Goal: Information Seeking & Learning: Learn about a topic

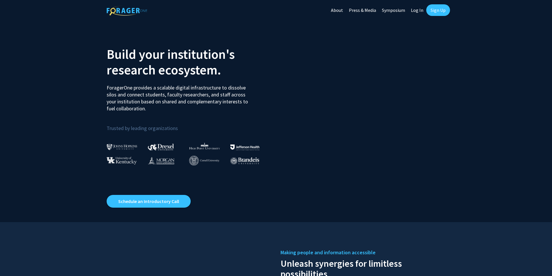
click at [415, 10] on link "Log In" at bounding box center [417, 10] width 18 height 20
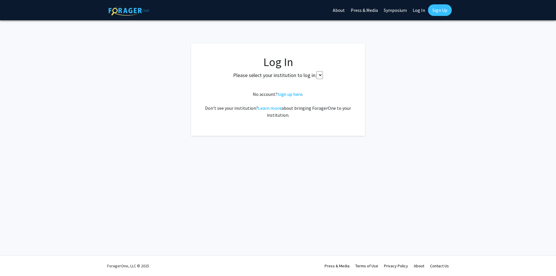
select select
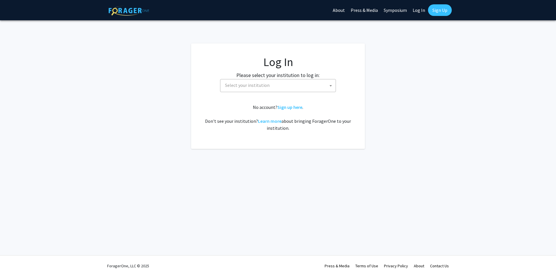
click at [244, 86] on span "Select your institution" at bounding box center [247, 85] width 45 height 6
type input "u"
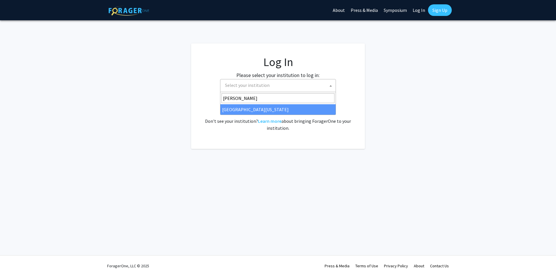
type input "[PERSON_NAME]"
select select "31"
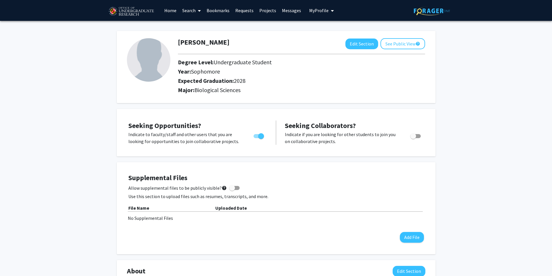
click at [192, 12] on link "Search" at bounding box center [191, 10] width 24 height 20
click at [199, 25] on span "Faculty/Staff" at bounding box center [200, 27] width 43 height 12
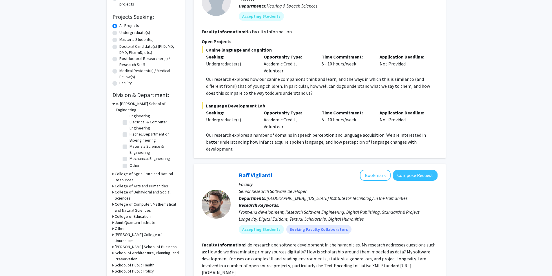
scroll to position [116, 0]
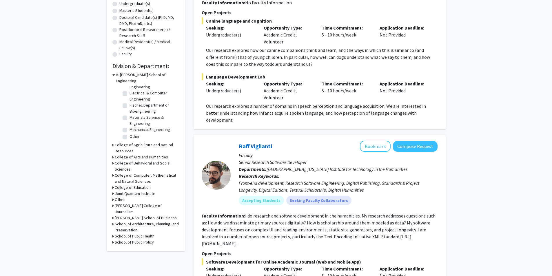
click at [142, 172] on h3 "College of Computer, Mathematical and Natural Sciences" at bounding box center [147, 178] width 64 height 12
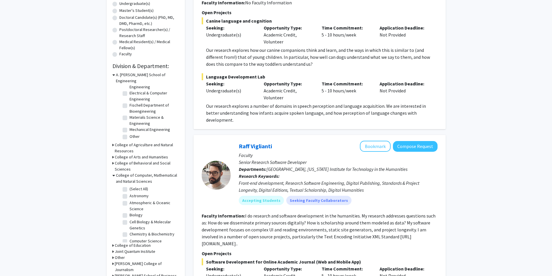
scroll to position [145, 0]
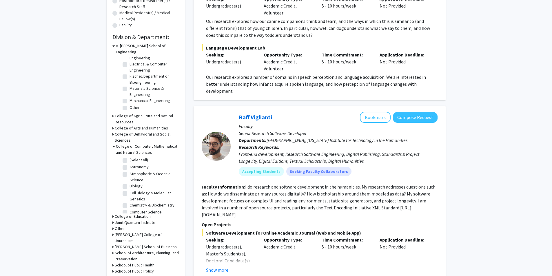
click at [129, 183] on label "Biology" at bounding box center [135, 186] width 13 height 6
click at [129, 183] on input "Biology" at bounding box center [131, 185] width 4 height 4
checkbox input "true"
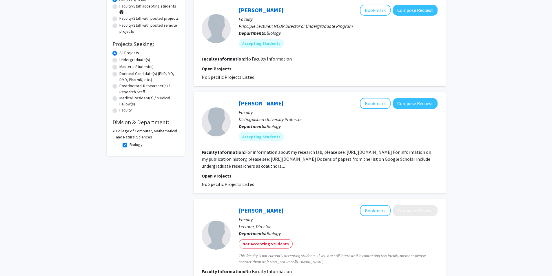
scroll to position [2, 0]
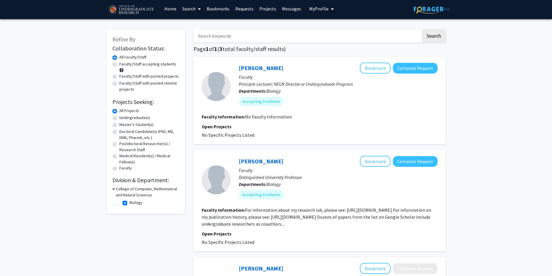
click at [129, 203] on label "Biology" at bounding box center [135, 202] width 13 height 6
click at [129, 203] on input "Biology" at bounding box center [131, 201] width 4 height 4
checkbox input "false"
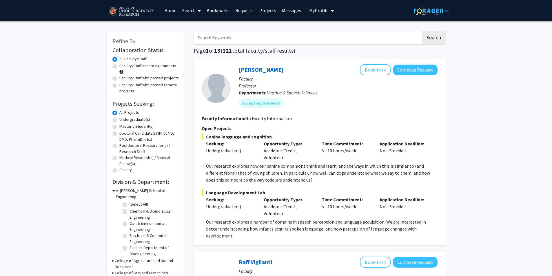
click at [129, 201] on label "(Select All)" at bounding box center [138, 204] width 19 height 6
click at [129, 201] on input "(Select All)" at bounding box center [131, 203] width 4 height 4
checkbox input "true"
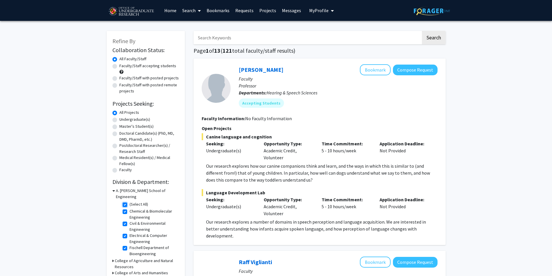
checkbox input "true"
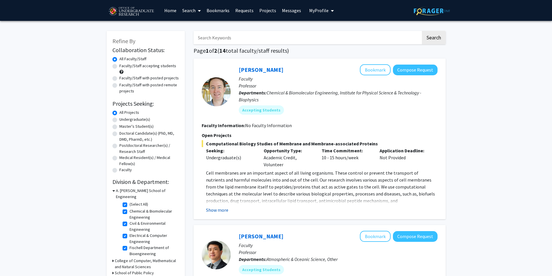
click at [218, 210] on button "Show more" at bounding box center [217, 209] width 22 height 7
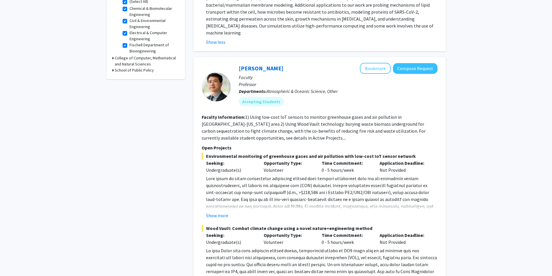
scroll to position [29, 0]
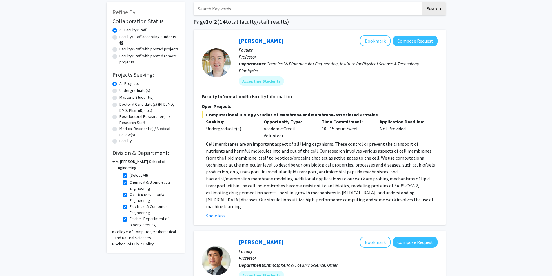
click at [129, 172] on label "(Select All)" at bounding box center [138, 175] width 19 height 6
click at [129, 172] on input "(Select All)" at bounding box center [131, 174] width 4 height 4
checkbox input "false"
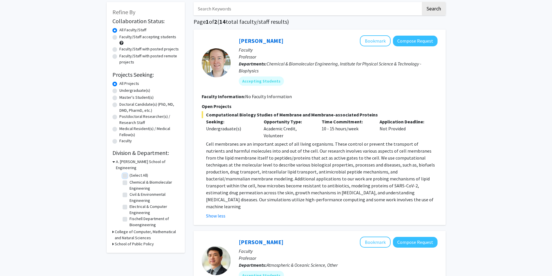
checkbox input "false"
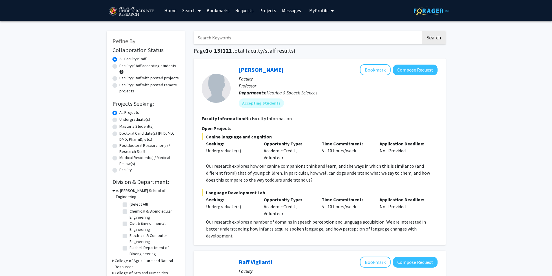
scroll to position [87, 0]
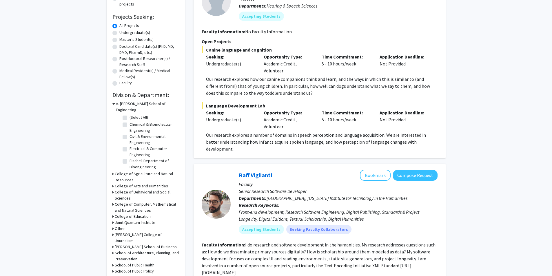
click at [151, 201] on h3 "College of Computer, Mathematical and Natural Sciences" at bounding box center [147, 207] width 64 height 12
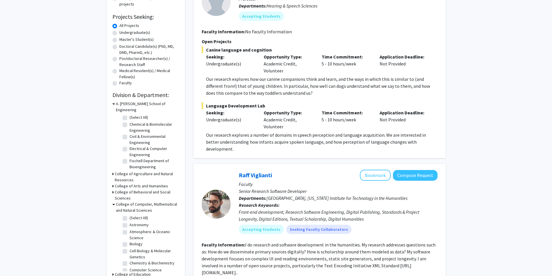
click at [129, 215] on label "(Select All)" at bounding box center [138, 218] width 19 height 6
click at [129, 215] on input "(Select All)" at bounding box center [131, 217] width 4 height 4
checkbox input "true"
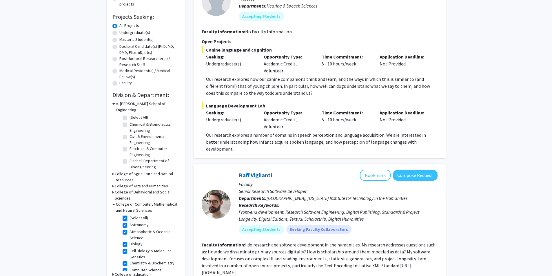
checkbox input "true"
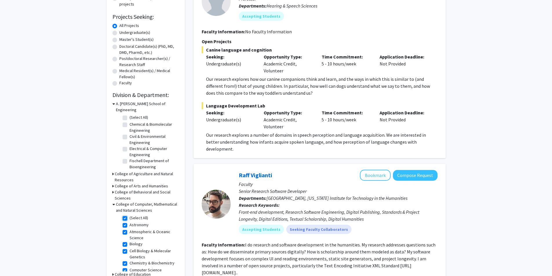
checkbox input "true"
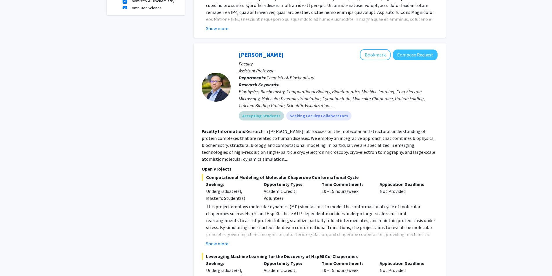
scroll to position [290, 0]
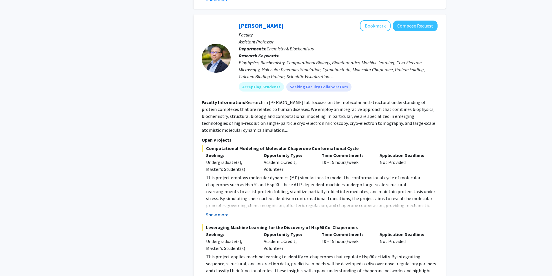
click at [217, 216] on button "Show more" at bounding box center [217, 214] width 22 height 7
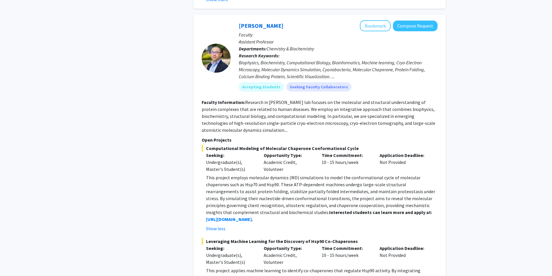
scroll to position [318, 0]
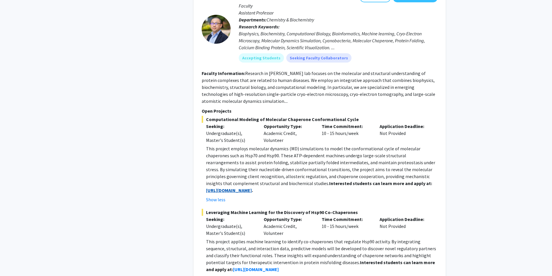
click at [244, 192] on strong "https://blog.umd.edu/liu/join/" at bounding box center [229, 190] width 46 height 6
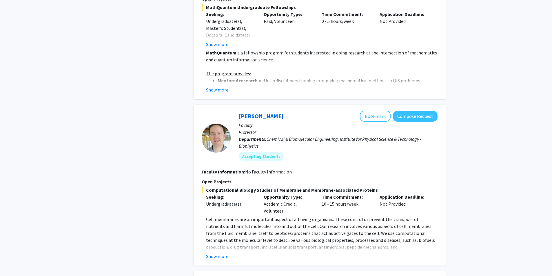
scroll to position [811, 0]
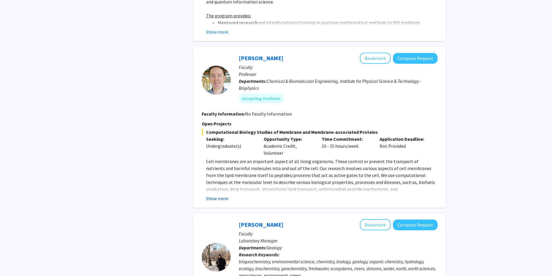
click at [212, 197] on button "Show more" at bounding box center [217, 198] width 22 height 7
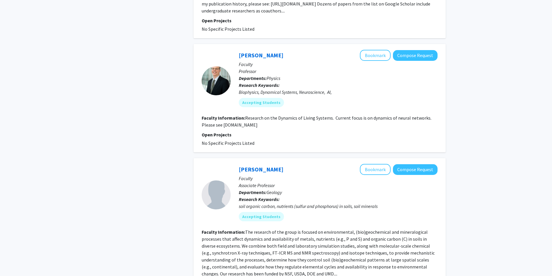
scroll to position [1834, 0]
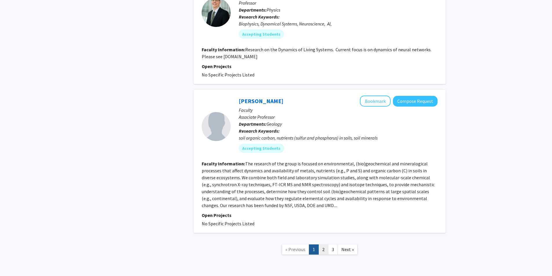
click at [325, 244] on link "2" at bounding box center [323, 249] width 10 height 10
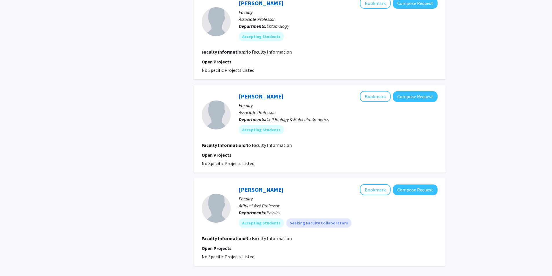
scroll to position [811, 0]
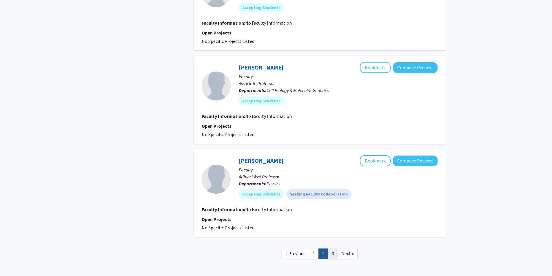
click at [333, 254] on link "3" at bounding box center [333, 253] width 10 height 10
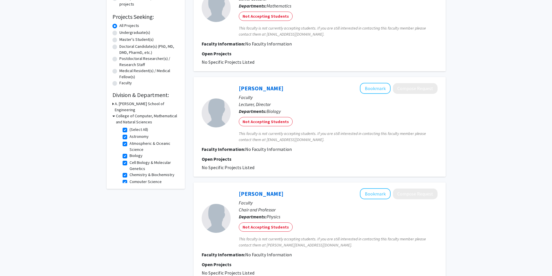
scroll to position [58, 0]
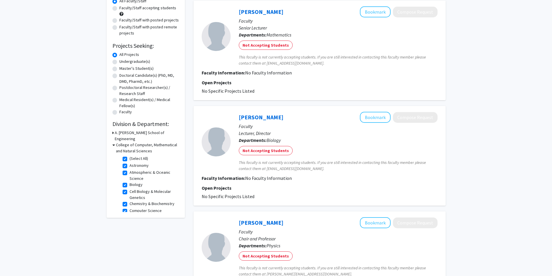
click at [119, 61] on label "Undergraduate(s)" at bounding box center [134, 61] width 31 height 6
click at [119, 61] on input "Undergraduate(s)" at bounding box center [121, 60] width 4 height 4
radio input "true"
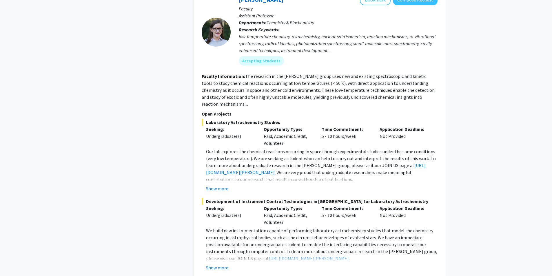
scroll to position [1180, 0]
